Goal: Information Seeking & Learning: Learn about a topic

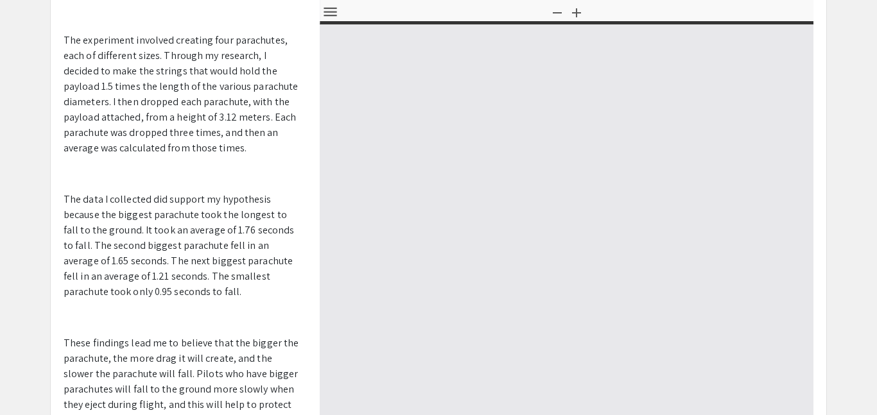
select select "custom"
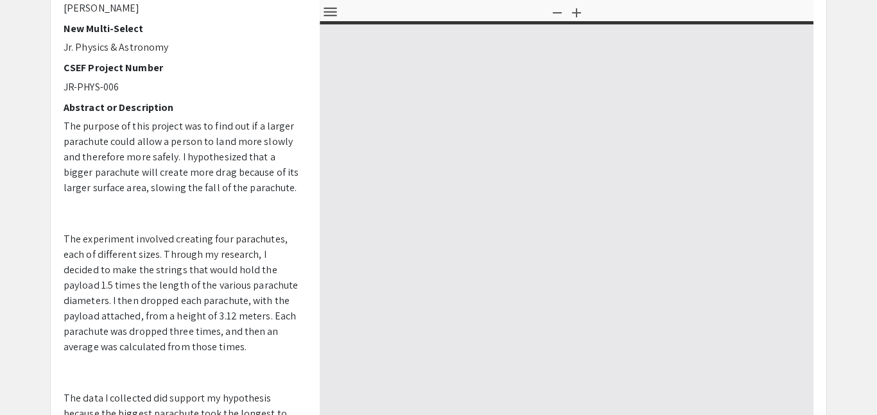
type input "0"
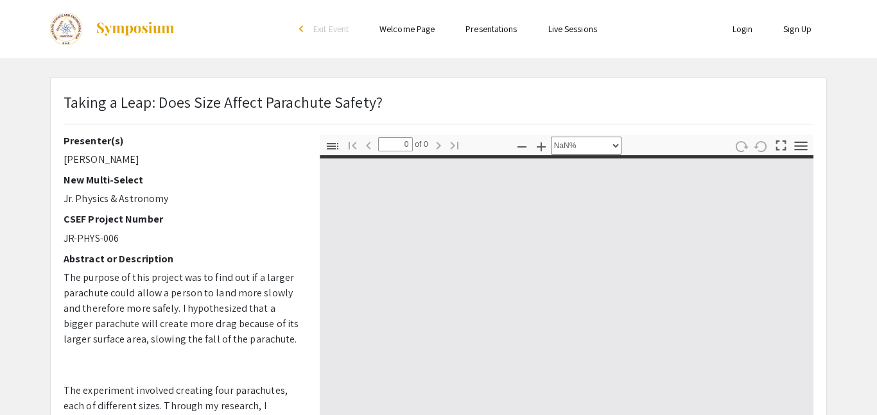
select select "auto"
type input "1"
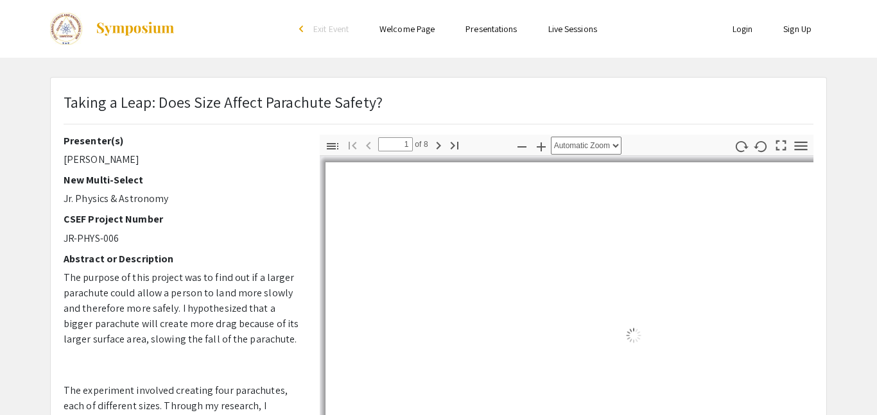
select select "auto"
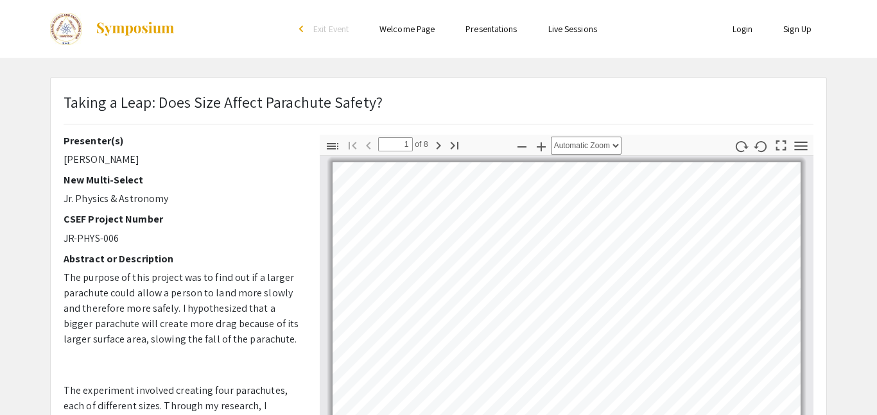
scroll to position [1, 0]
click at [495, 33] on link "Presentations" at bounding box center [490, 29] width 51 height 12
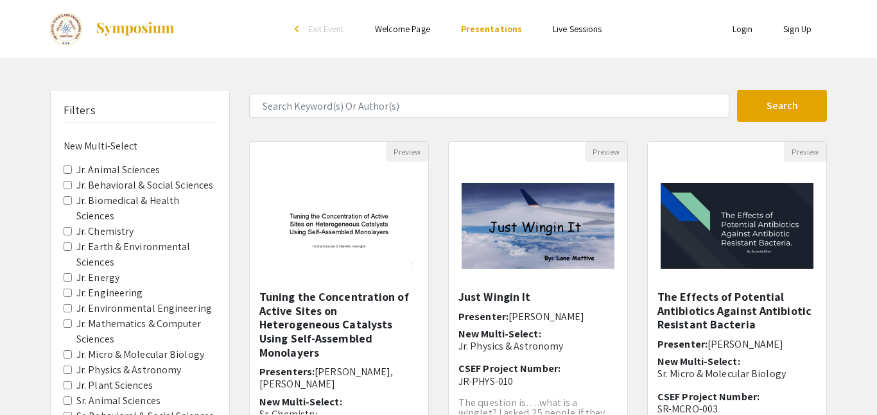
click at [430, 28] on link "Welcome Page" at bounding box center [402, 29] width 55 height 12
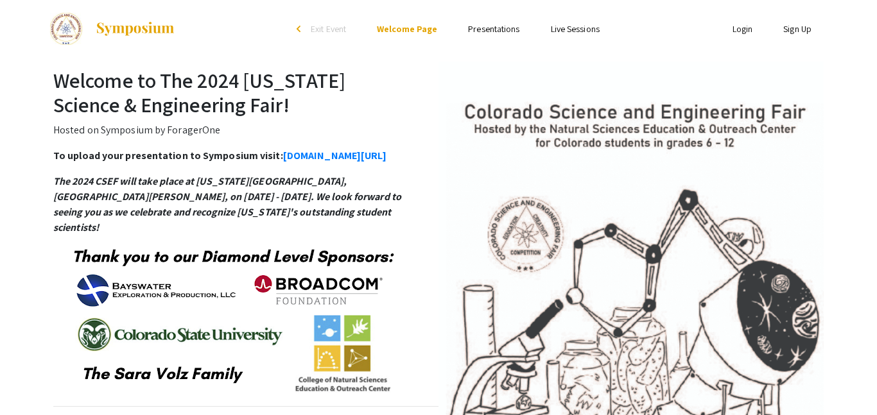
click at [556, 34] on link "Live Sessions" at bounding box center [575, 29] width 49 height 12
click at [554, 27] on link "Live Sessions" at bounding box center [575, 29] width 49 height 12
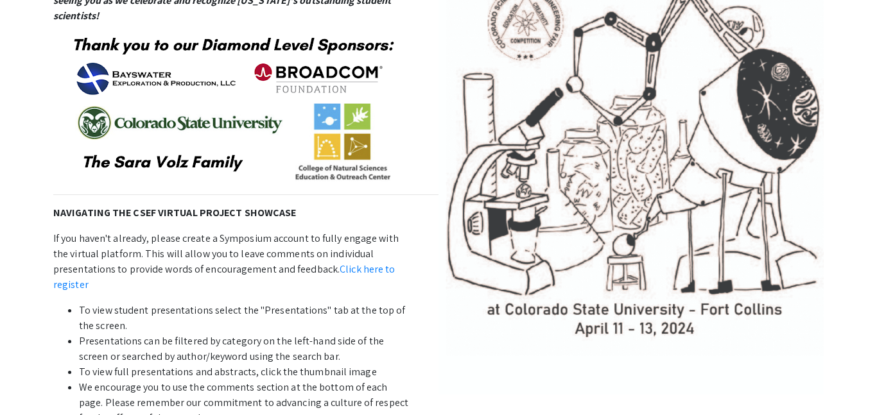
scroll to position [219, 0]
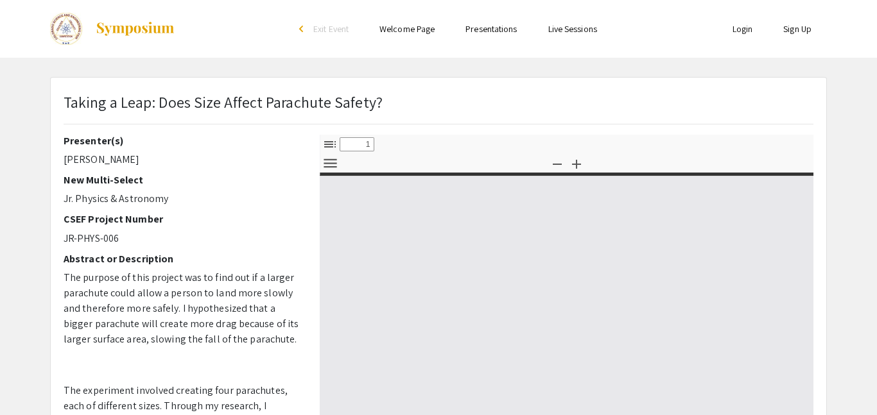
select select "custom"
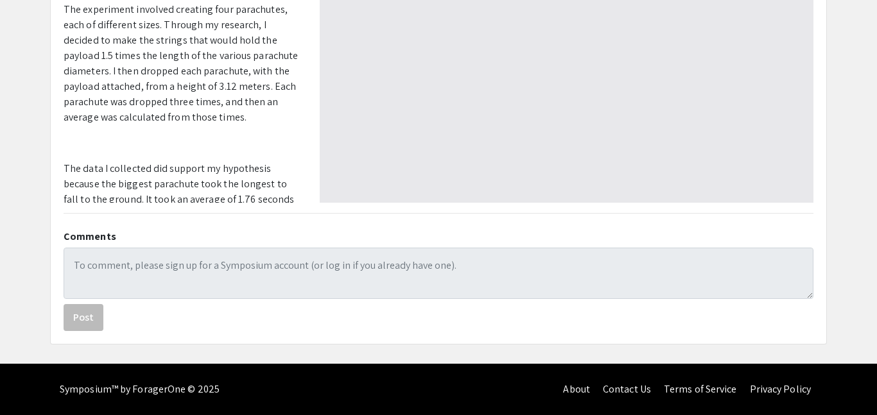
type input "0"
select select "auto"
type input "1"
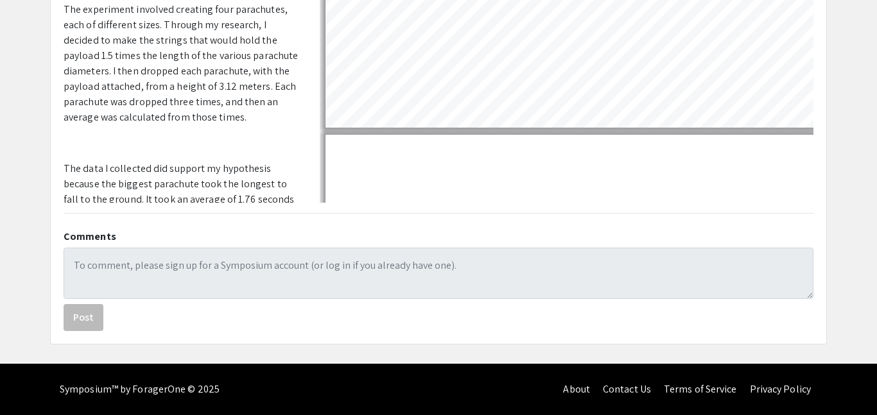
select select "auto"
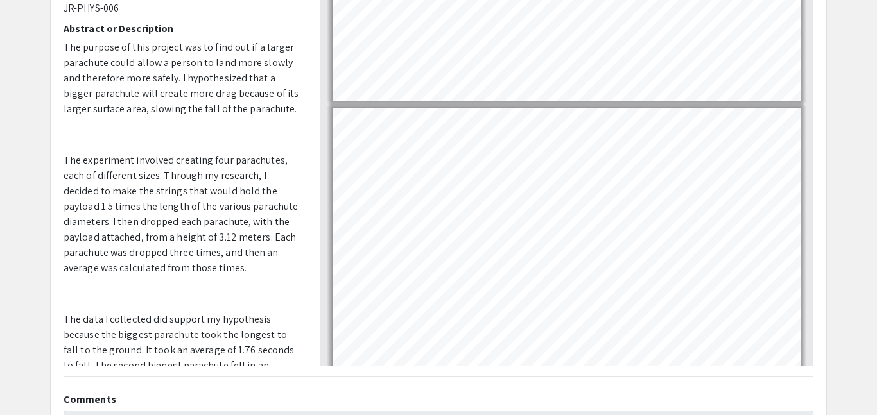
scroll to position [0, 0]
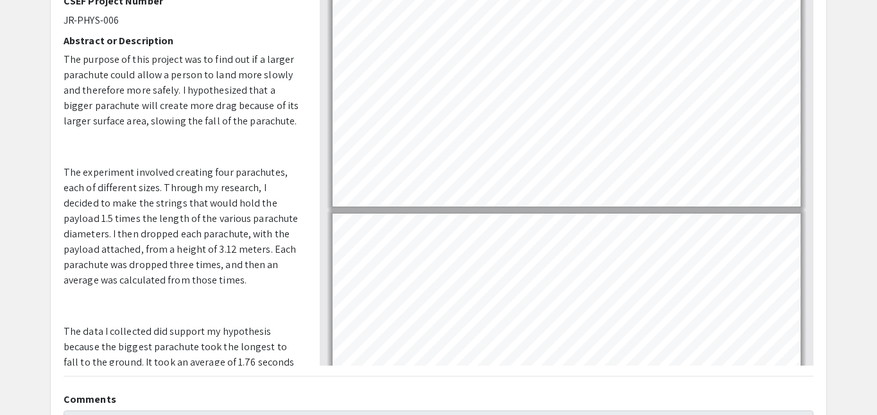
type input "6"
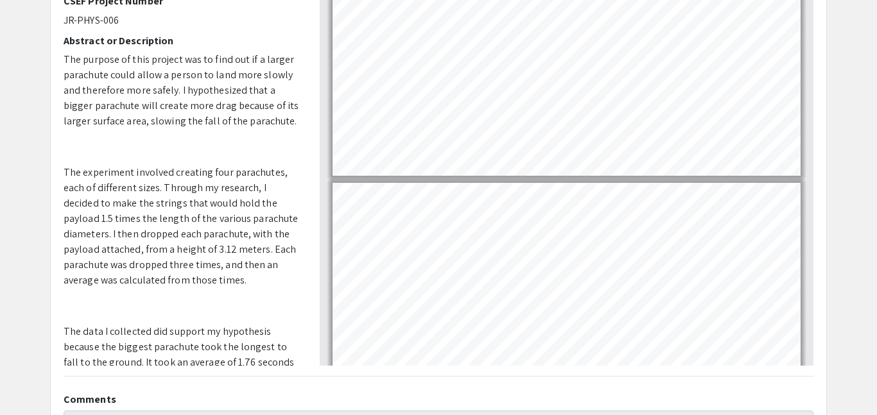
scroll to position [1382, 0]
